Goal: Check status

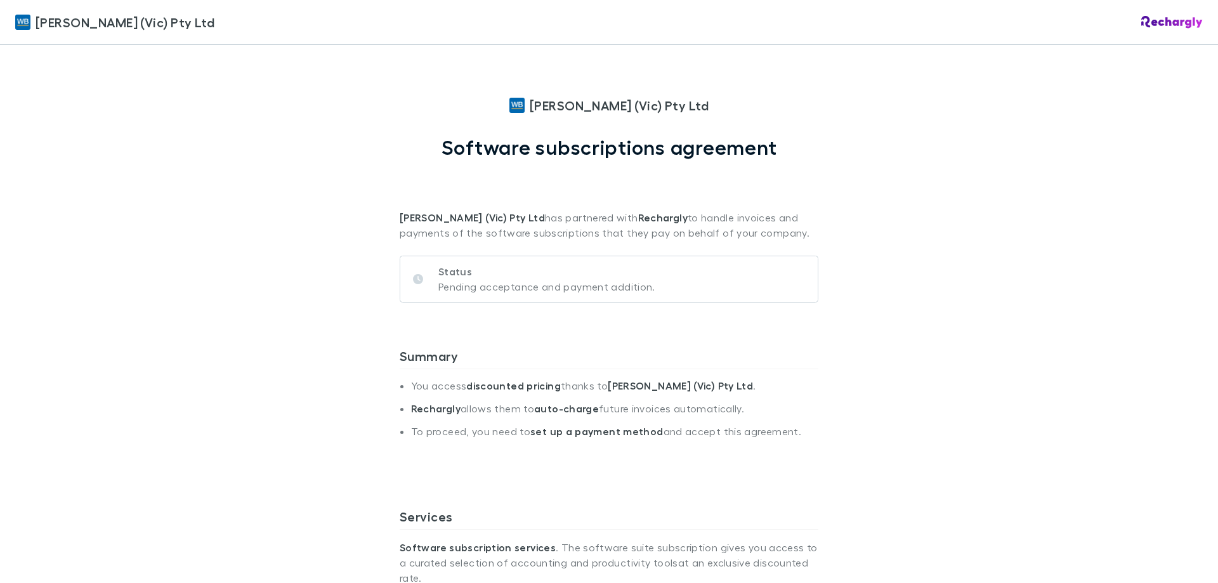
click at [443, 271] on p "Status" at bounding box center [546, 271] width 217 height 15
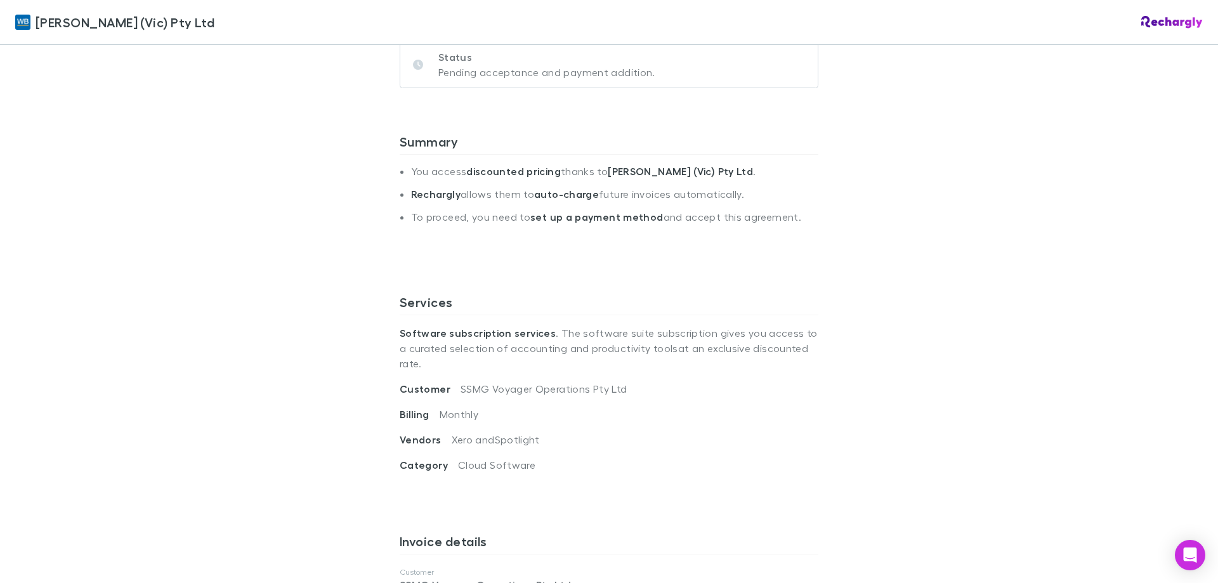
scroll to position [166, 0]
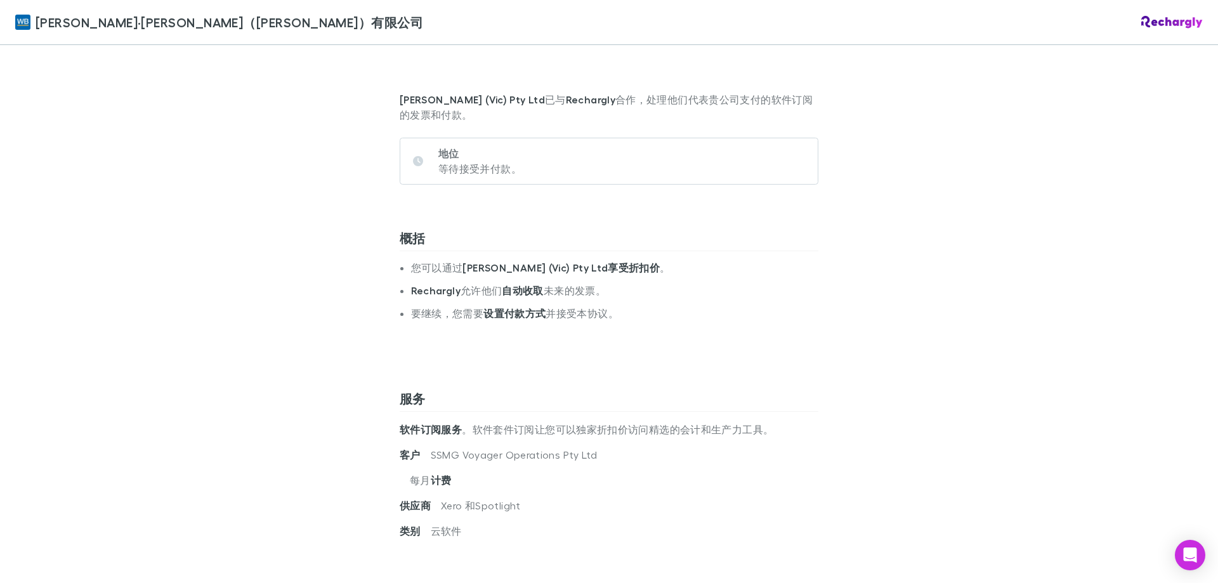
scroll to position [74, 0]
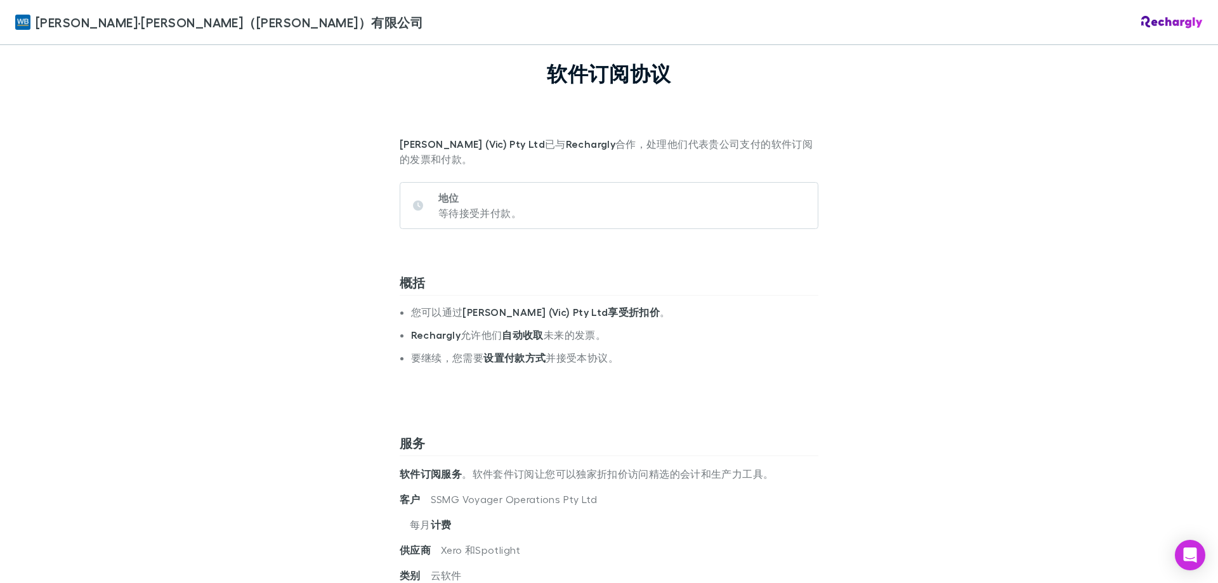
click at [592, 220] on div "地位 等待接受并付款。" at bounding box center [609, 205] width 419 height 47
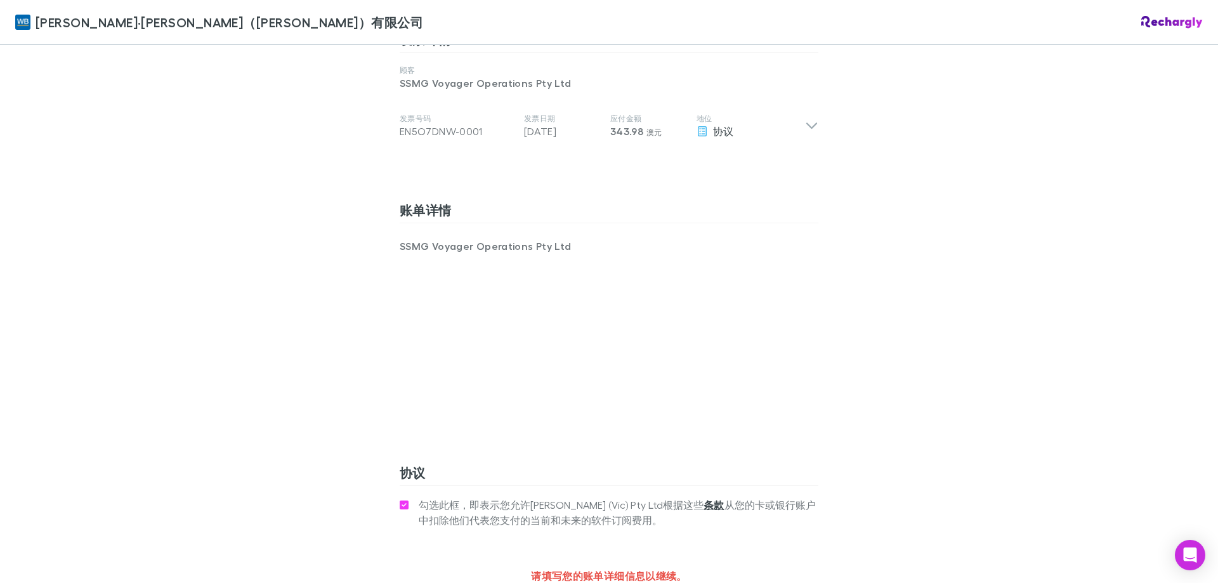
scroll to position [708, 0]
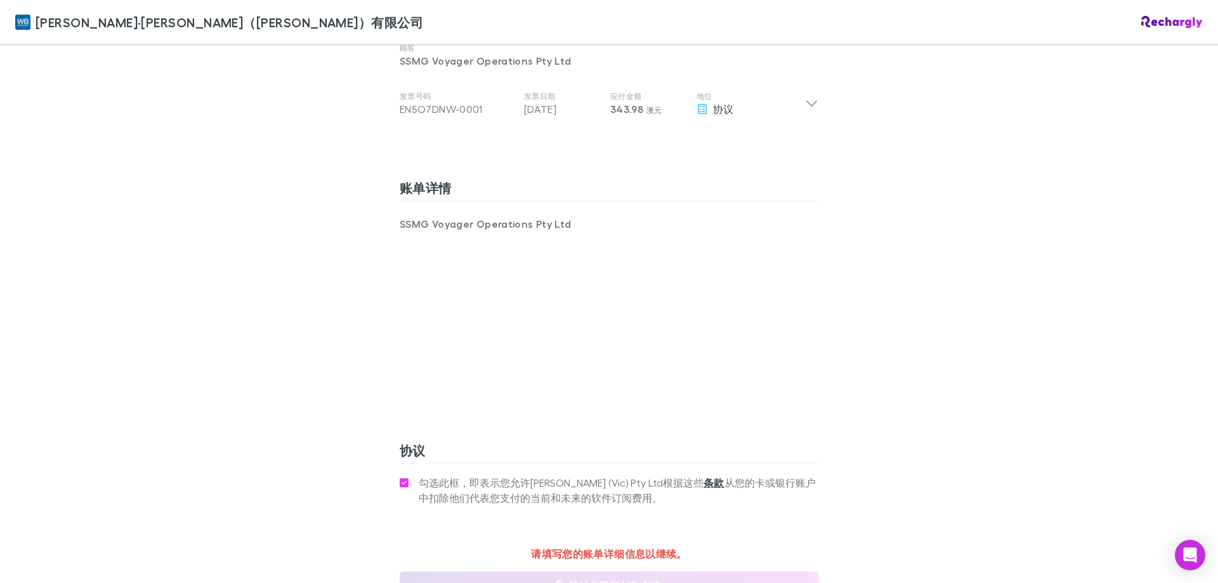
click at [847, 358] on div "威廉·巴克（维多利亚）有限公司 威廉·巴克（维多利亚）有限公司 软件订阅协议 William Buck (Vic) Pty Ltd 已与 Rechargly …" at bounding box center [609, 291] width 1218 height 583
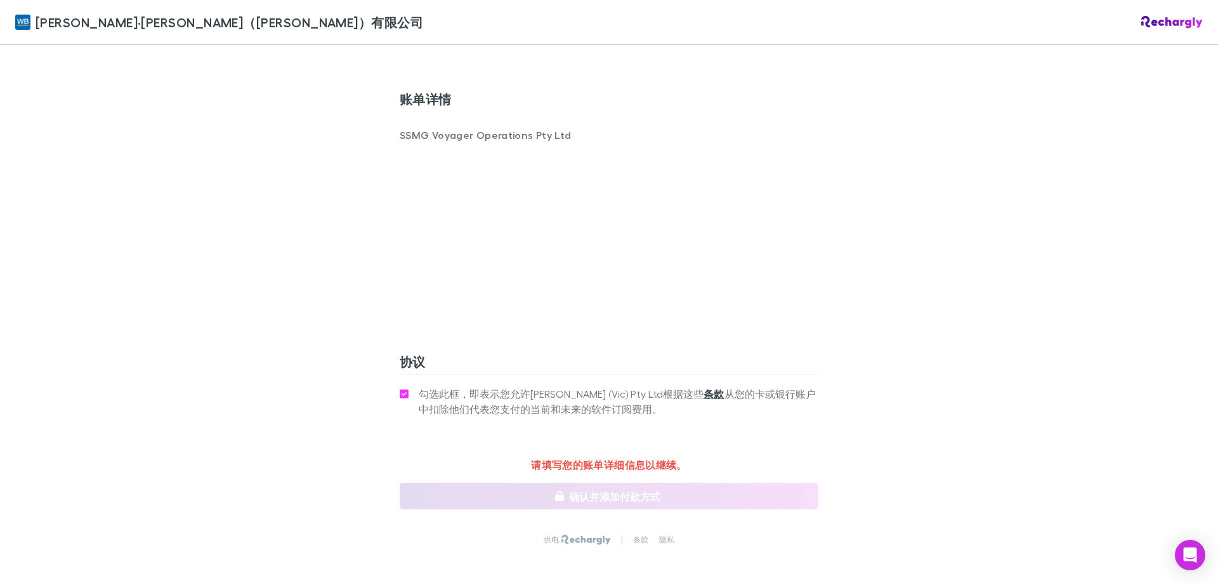
scroll to position [860, 0]
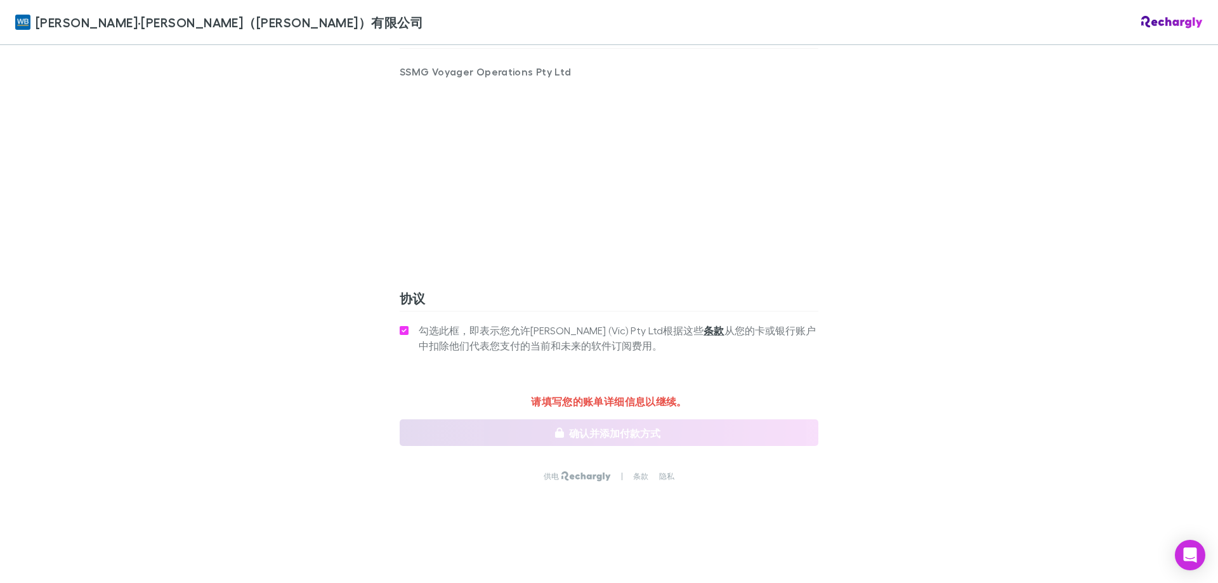
click at [80, 258] on div "威廉·巴克（维多利亚）有限公司 威廉·巴克（维多利亚）有限公司 软件订阅协议 William Buck (Vic) Pty Ltd 已与 Rechargly …" at bounding box center [609, 291] width 1218 height 583
